Goal: Information Seeking & Learning: Learn about a topic

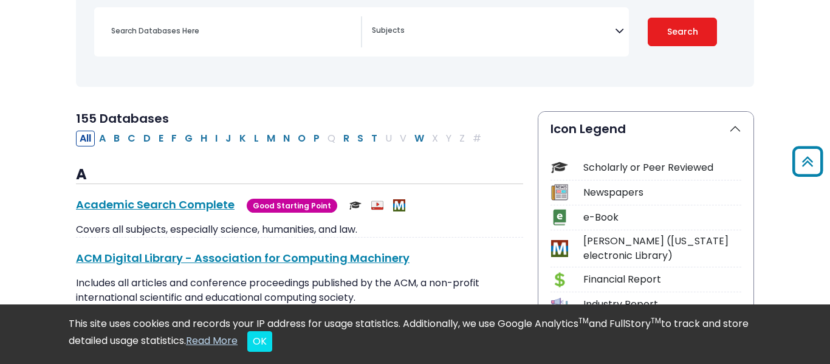
scroll to position [194, 0]
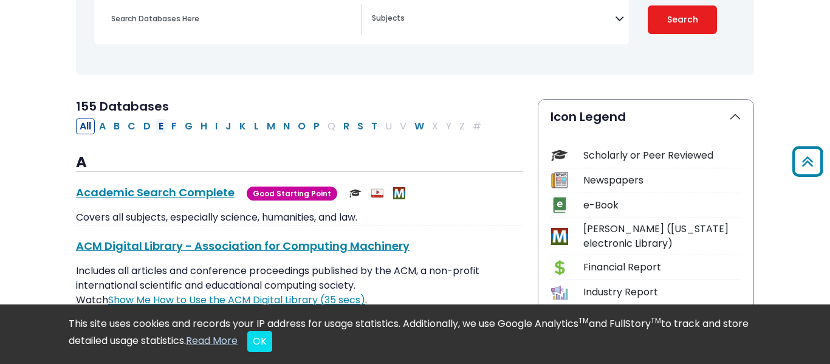
click at [161, 132] on button "E" at bounding box center [161, 126] width 12 height 16
select select "Database Subject Filter"
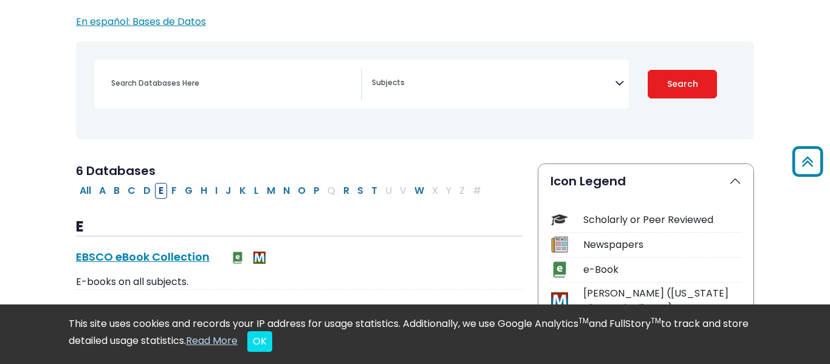
scroll to position [69, 0]
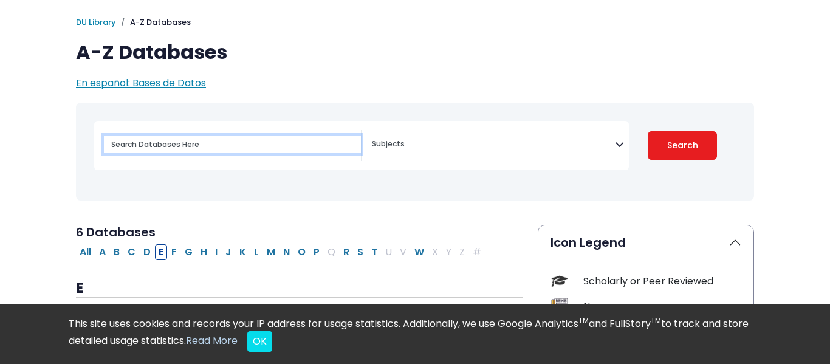
click at [265, 140] on input "Search database by title or keyword" at bounding box center [232, 144] width 257 height 18
type input "psychology"
click at [648, 131] on button "Search" at bounding box center [682, 145] width 69 height 29
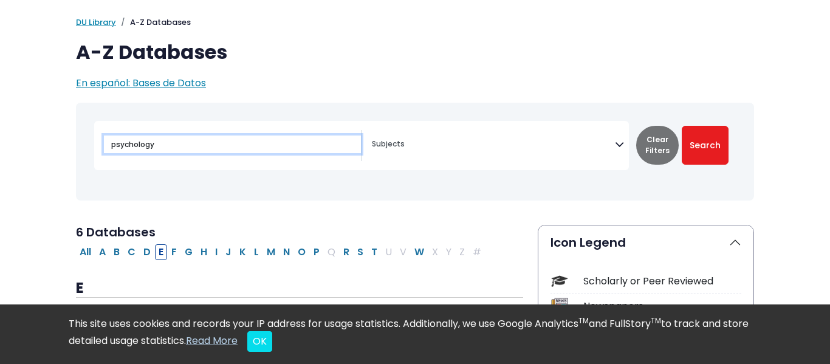
select select "Database Subject Filter"
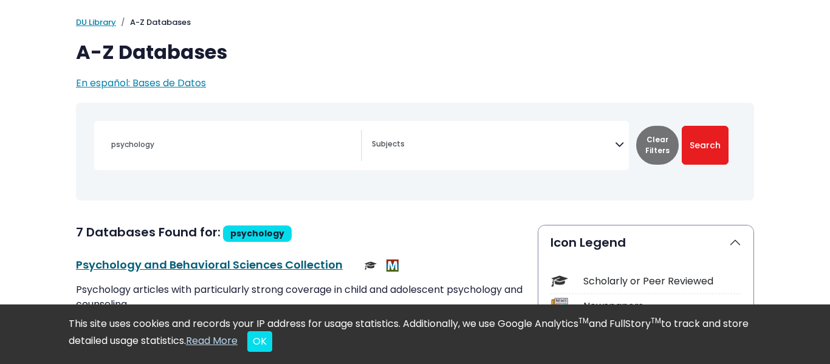
click at [174, 270] on link "Psychology and Behavioral Sciences Collection This link opens in a new window" at bounding box center [209, 264] width 267 height 15
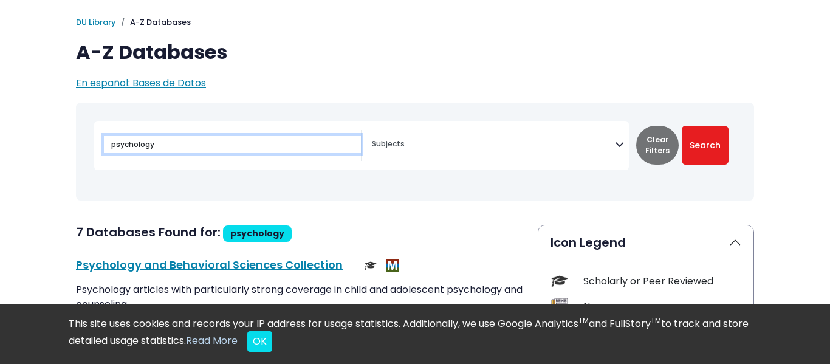
click at [185, 135] on input "psychology" at bounding box center [232, 144] width 257 height 18
type input "p"
type input "english"
click at [682, 126] on button "Search" at bounding box center [705, 145] width 47 height 39
select select "Database Subject Filter"
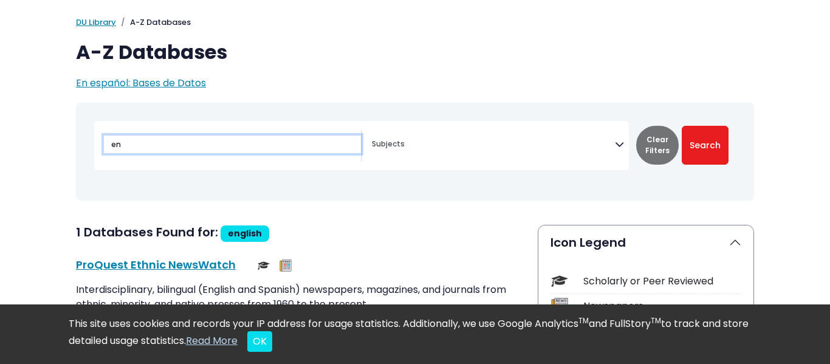
type input "e"
click at [682, 126] on button "Search" at bounding box center [705, 145] width 47 height 39
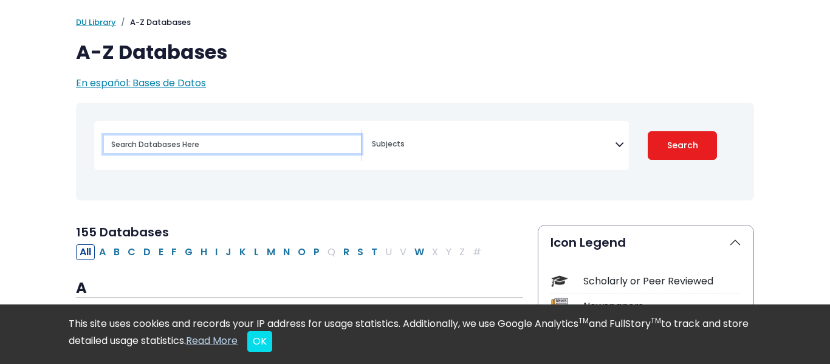
select select "Database Subject Filter"
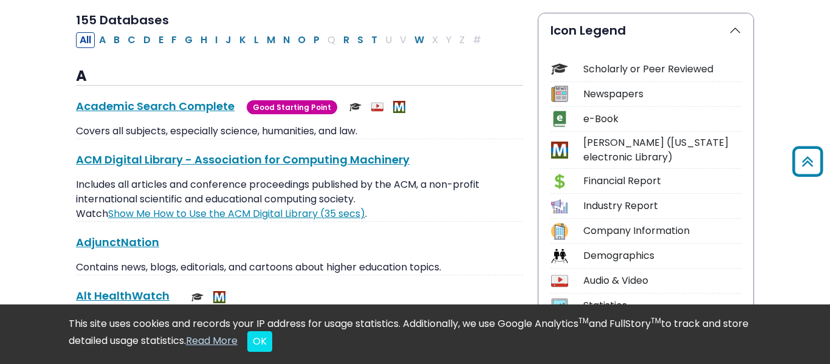
scroll to position [286, 0]
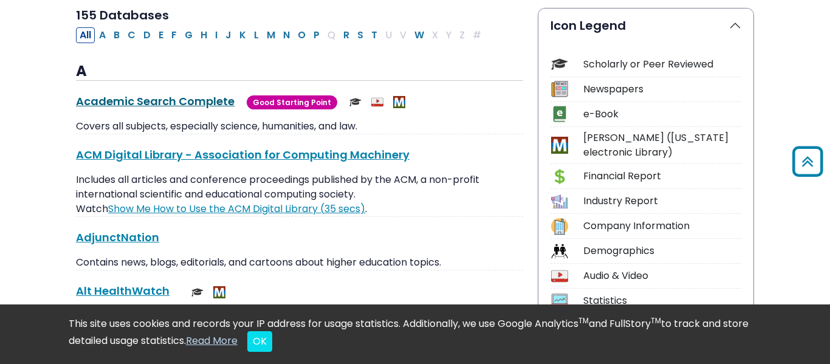
click at [166, 96] on link "Academic Search Complete This link opens in a new window" at bounding box center [155, 101] width 159 height 15
